Goal: Contribute content: Add original content to the website for others to see

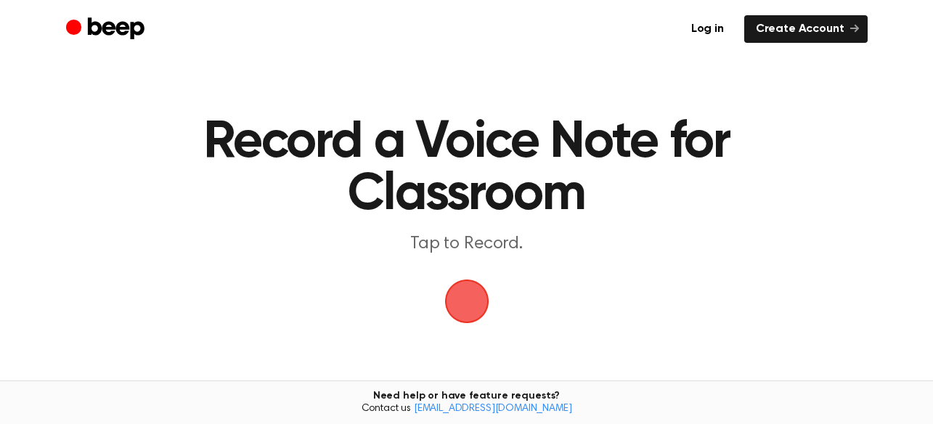
click at [465, 303] on span "button" at bounding box center [466, 301] width 41 height 41
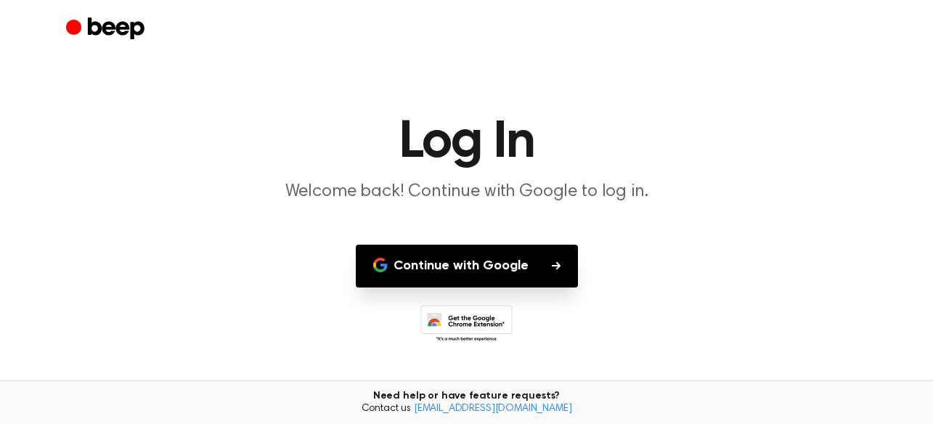
click at [527, 265] on button "Continue with Google" at bounding box center [467, 266] width 222 height 43
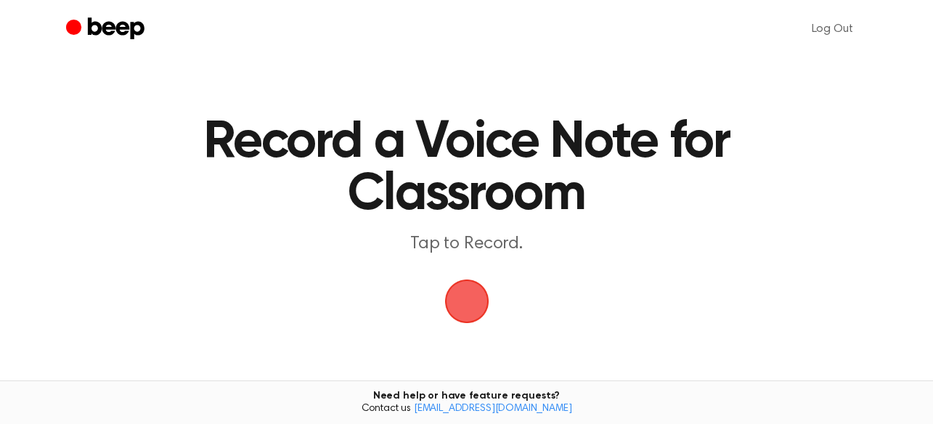
click at [475, 290] on span "button" at bounding box center [466, 301] width 41 height 41
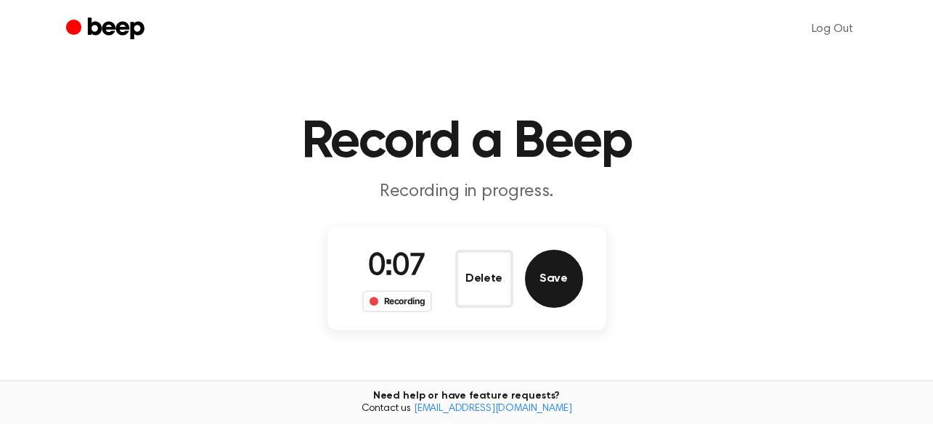
click at [565, 290] on button "Save" at bounding box center [554, 279] width 58 height 58
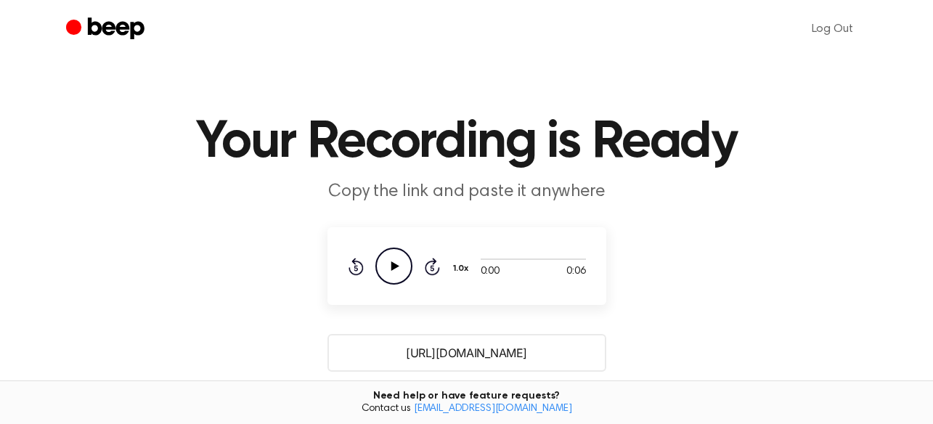
click at [396, 271] on icon "Play Audio" at bounding box center [393, 266] width 37 height 37
